Goal: Task Accomplishment & Management: Manage account settings

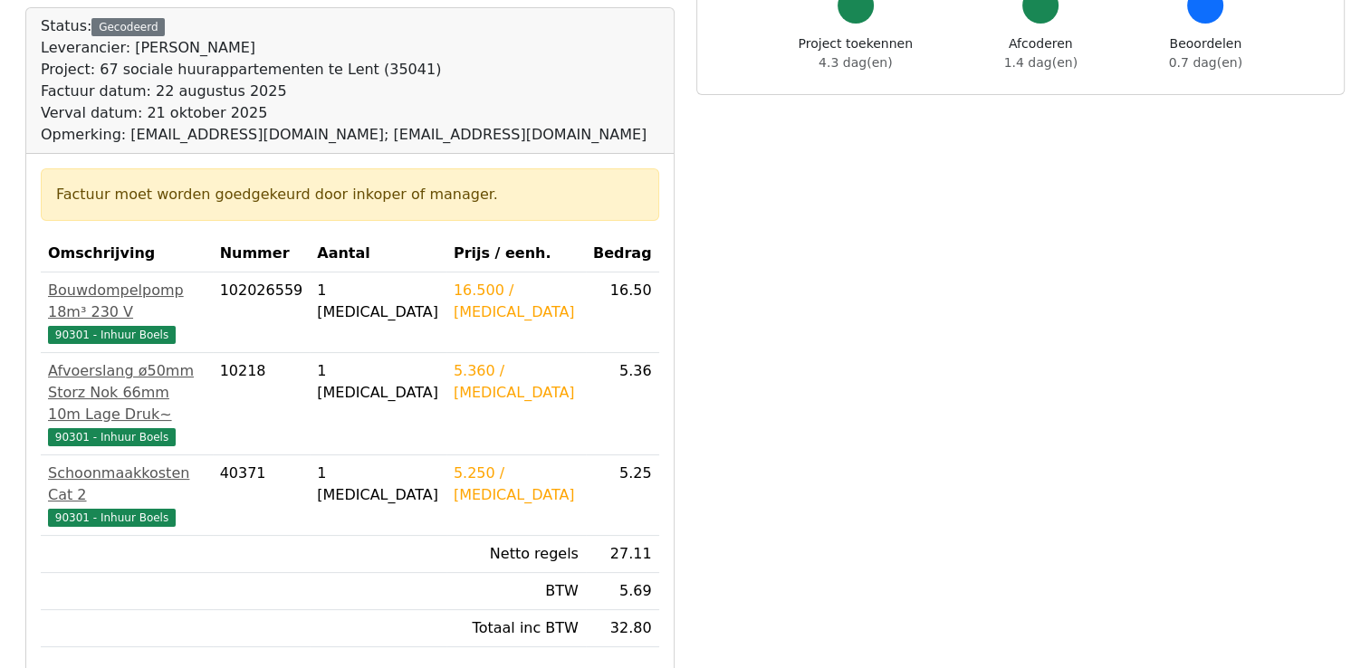
scroll to position [272, 0]
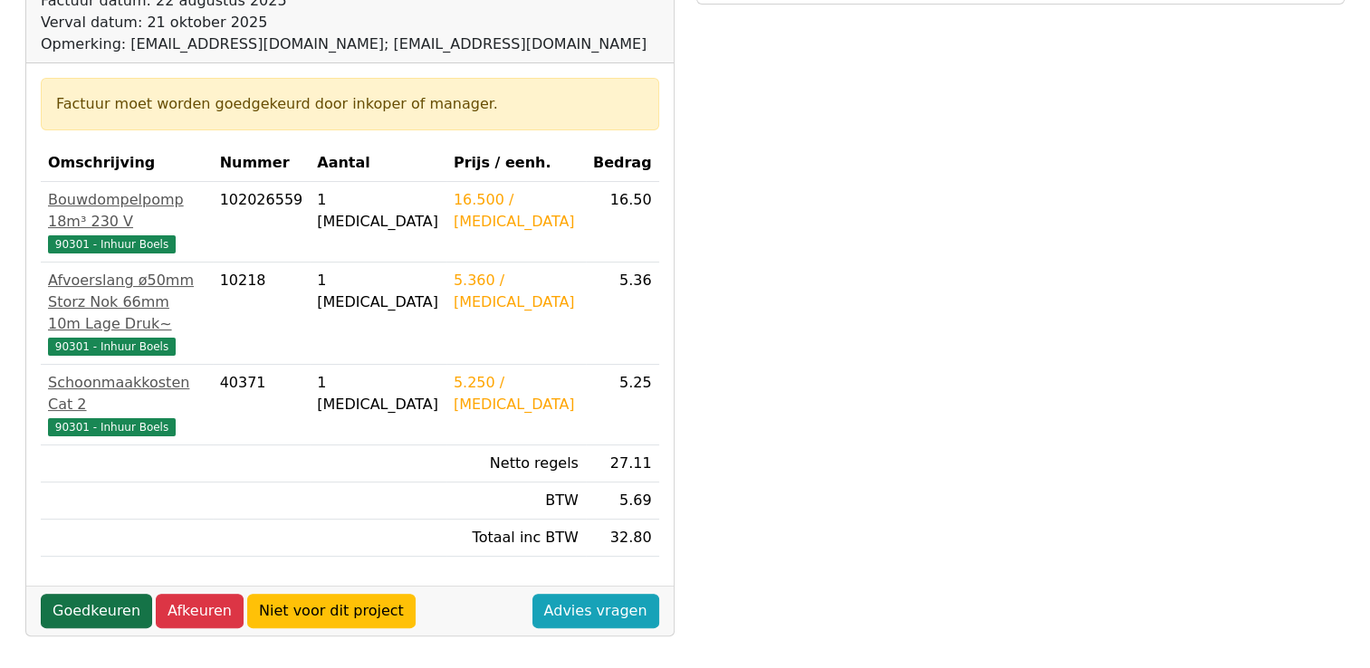
click at [78, 594] on link "Goedkeuren" at bounding box center [96, 611] width 111 height 34
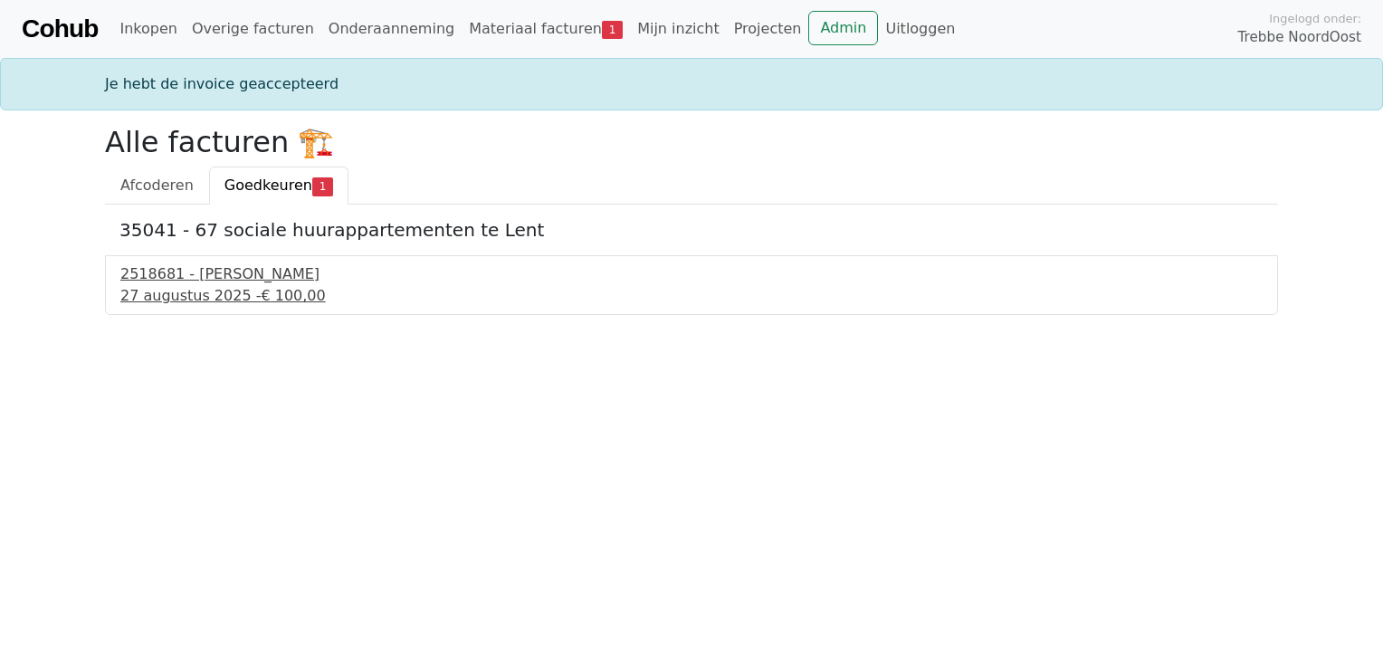
click at [171, 285] on div "[DATE] - € 100,00" at bounding box center [691, 296] width 1143 height 22
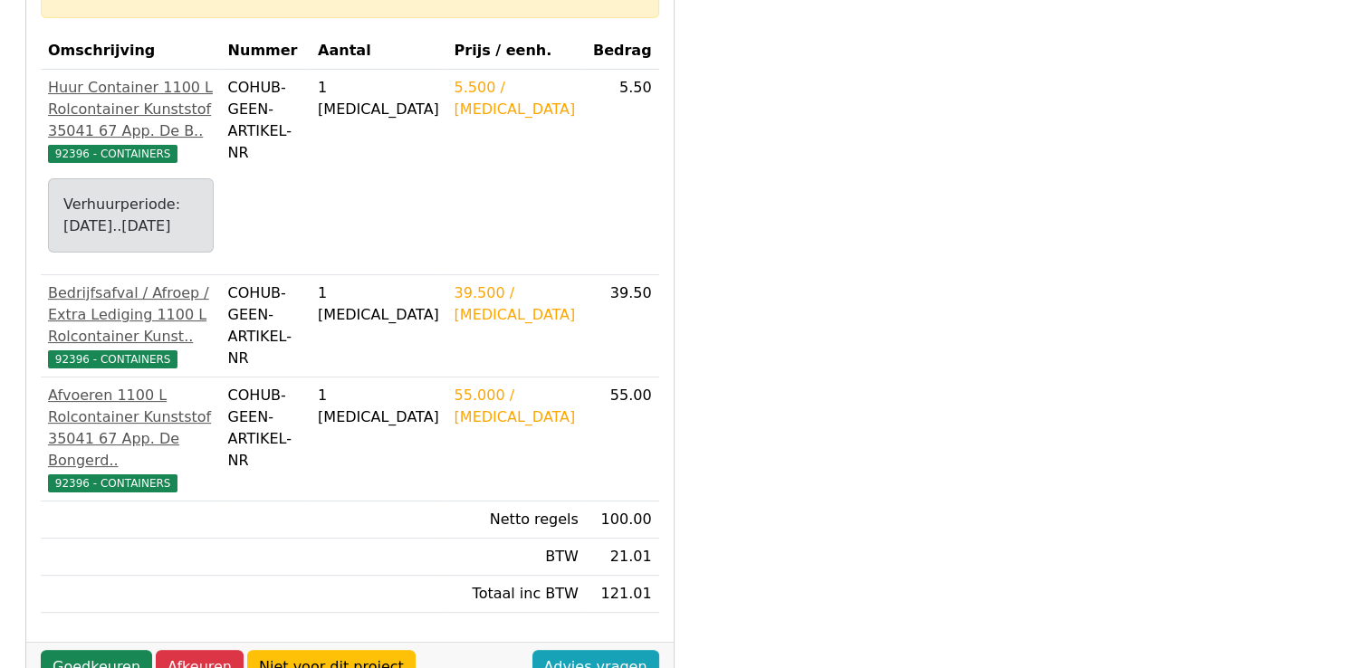
scroll to position [453, 0]
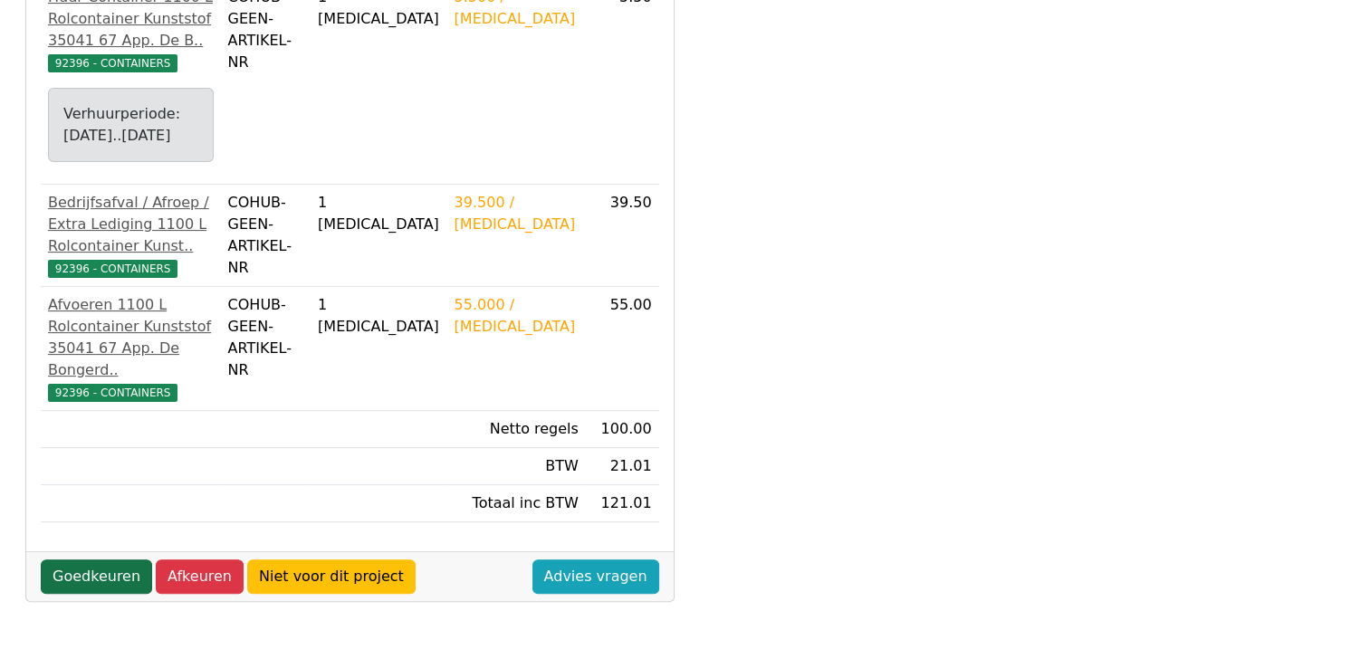
click at [106, 560] on link "Goedkeuren" at bounding box center [96, 577] width 111 height 34
